Goal: Information Seeking & Learning: Learn about a topic

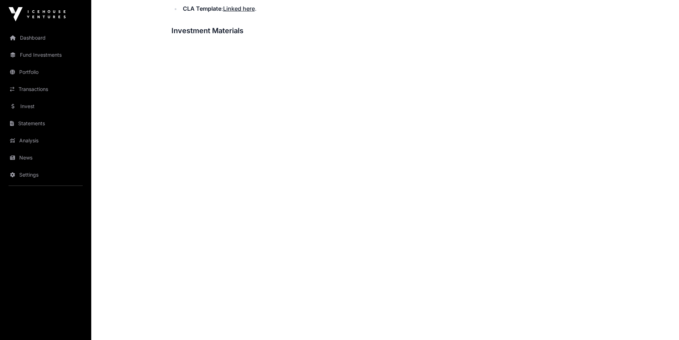
scroll to position [250, 0]
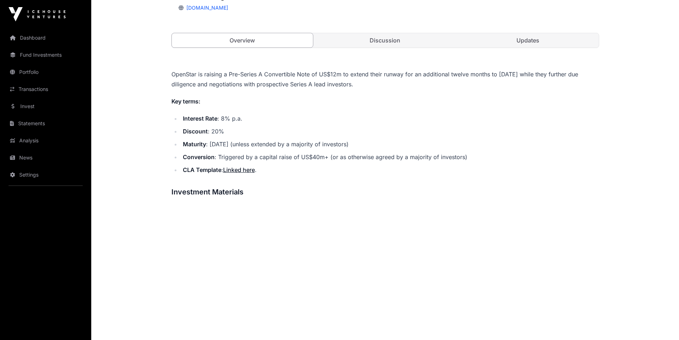
click at [376, 44] on link "Discussion" at bounding box center [386, 40] width 142 height 14
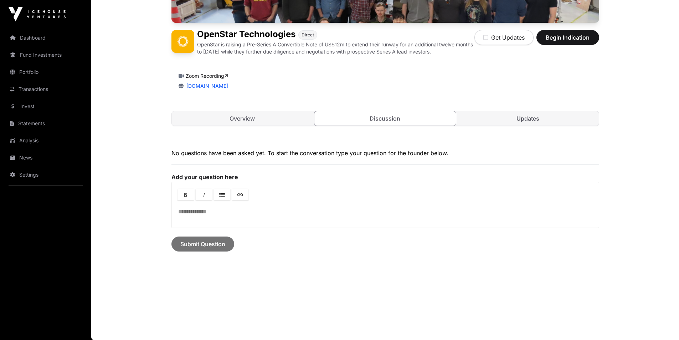
scroll to position [172, 0]
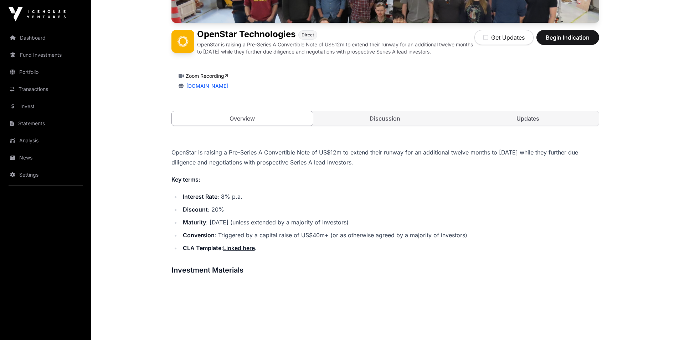
scroll to position [250, 0]
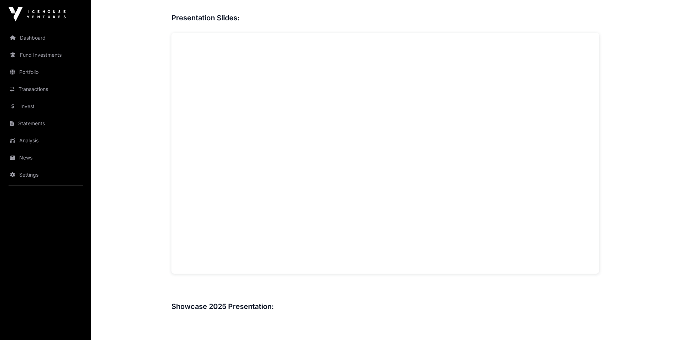
scroll to position [571, 0]
